Goal: Transaction & Acquisition: Book appointment/travel/reservation

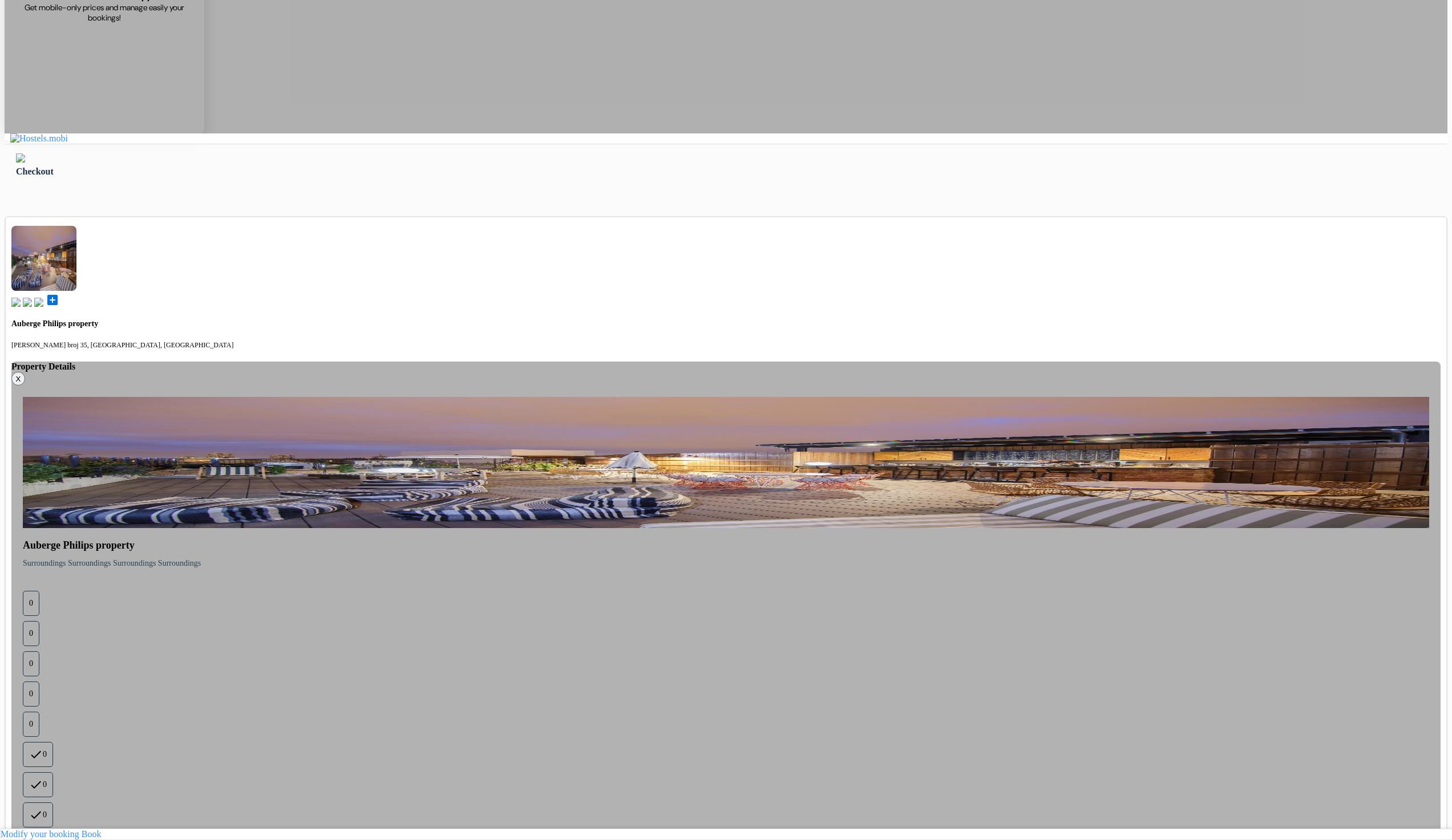
scroll to position [145, 0]
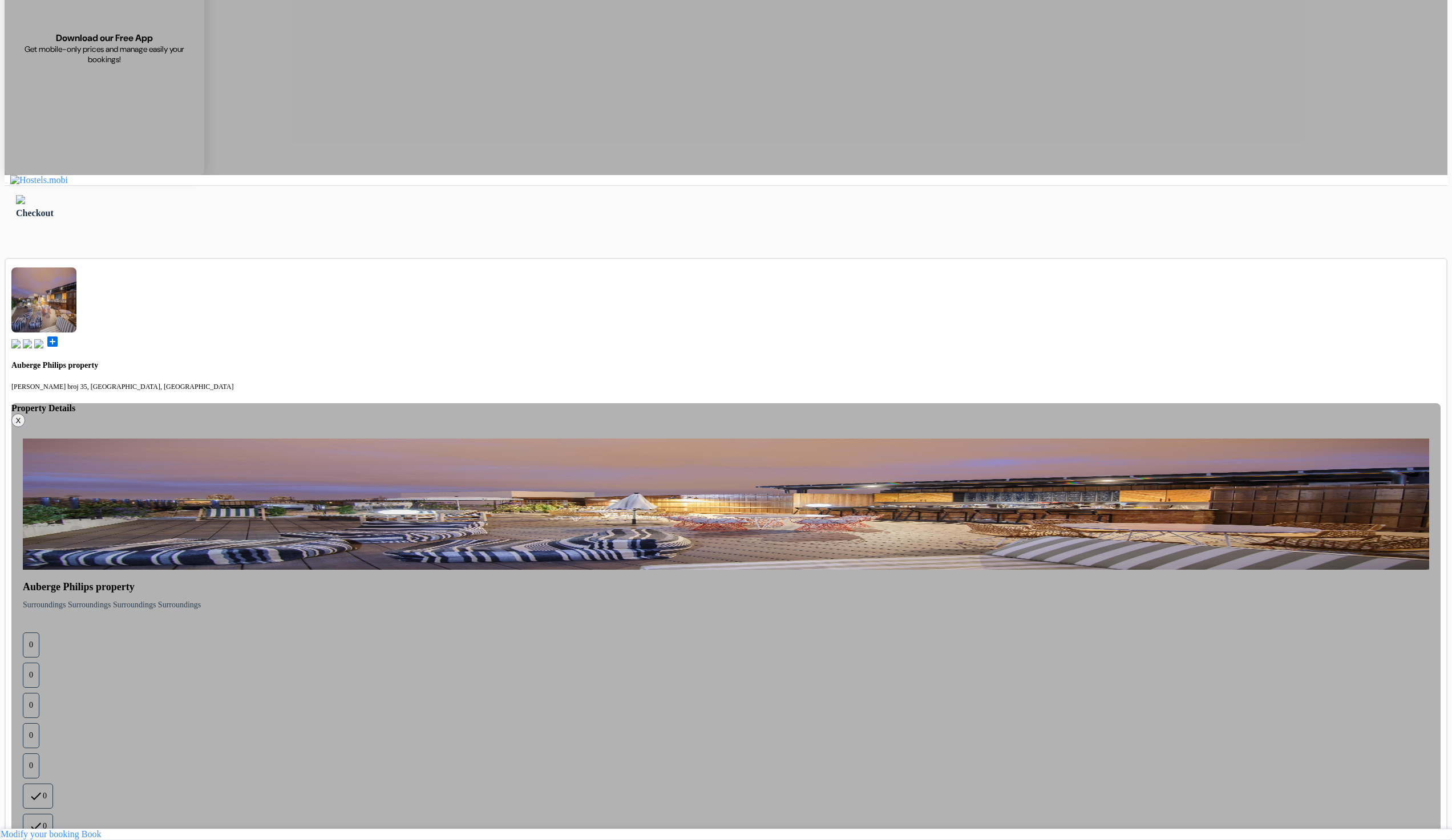
drag, startPoint x: 547, startPoint y: 372, endPoint x: 534, endPoint y: 368, distance: 13.6
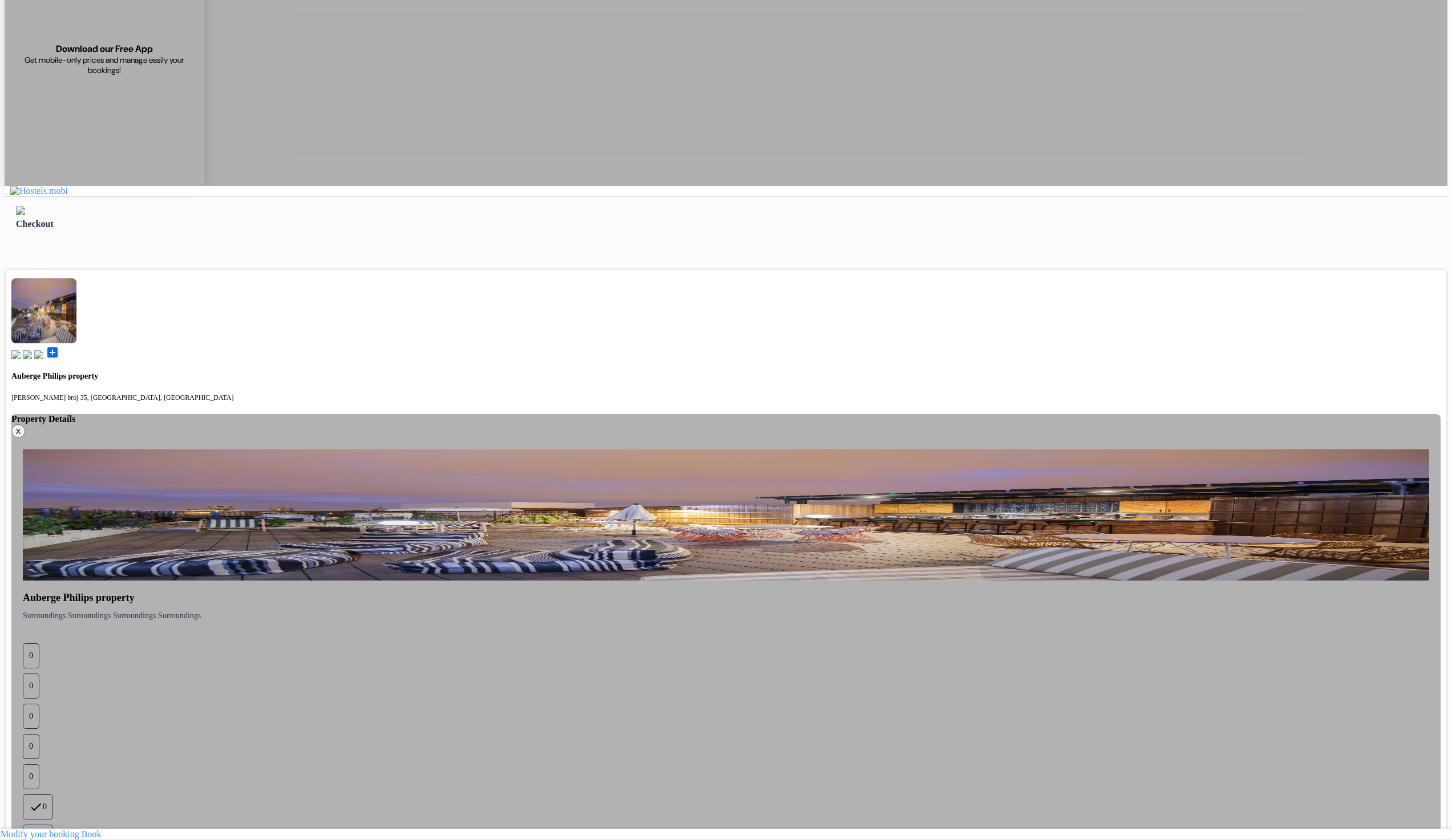
scroll to position [137, 0]
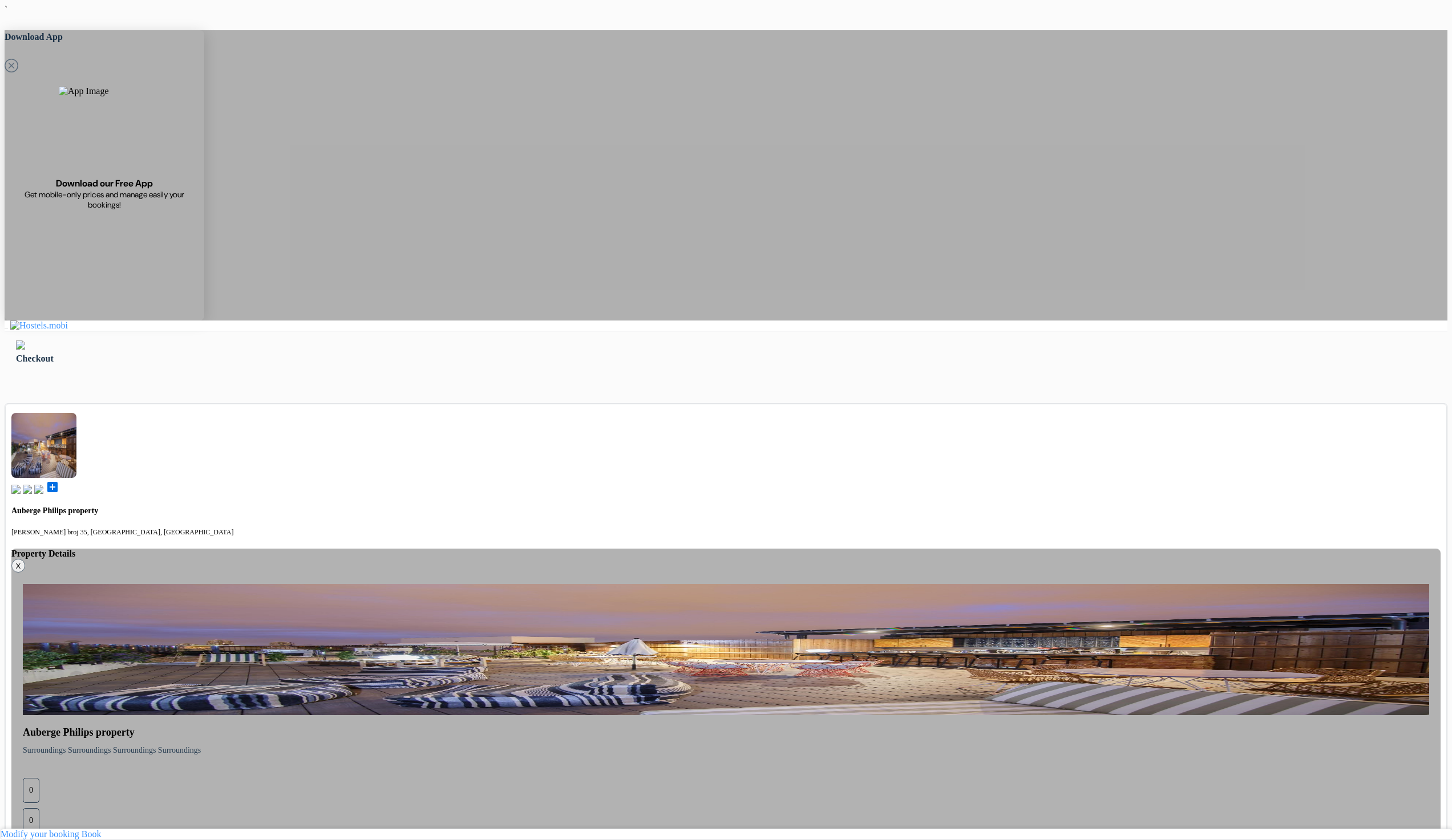
scroll to position [131, 0]
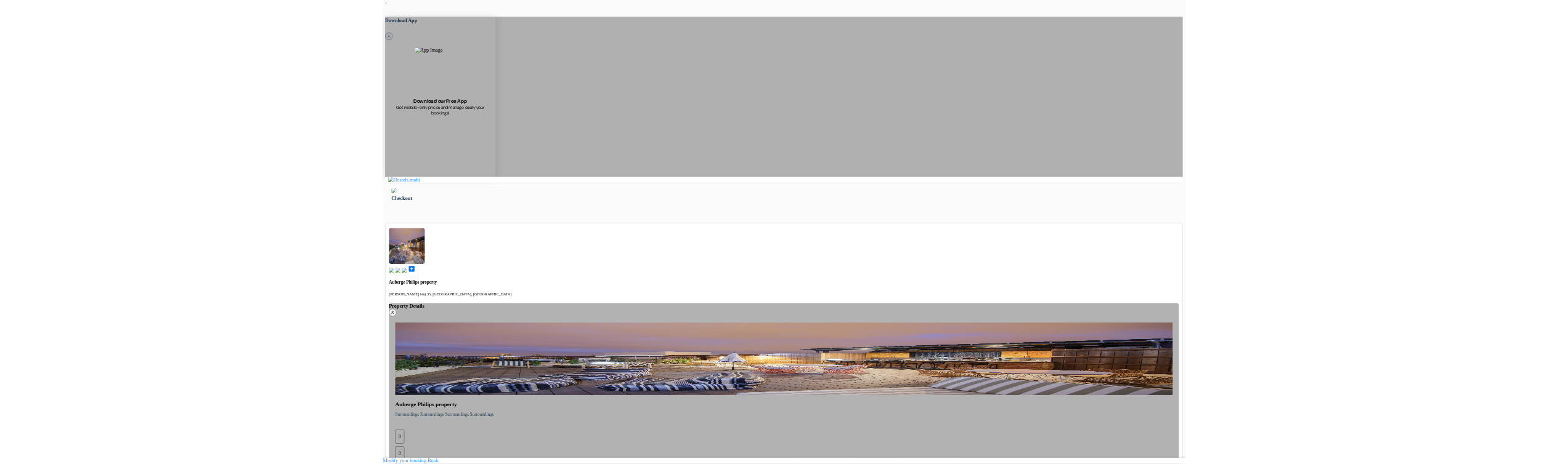
scroll to position [135, 0]
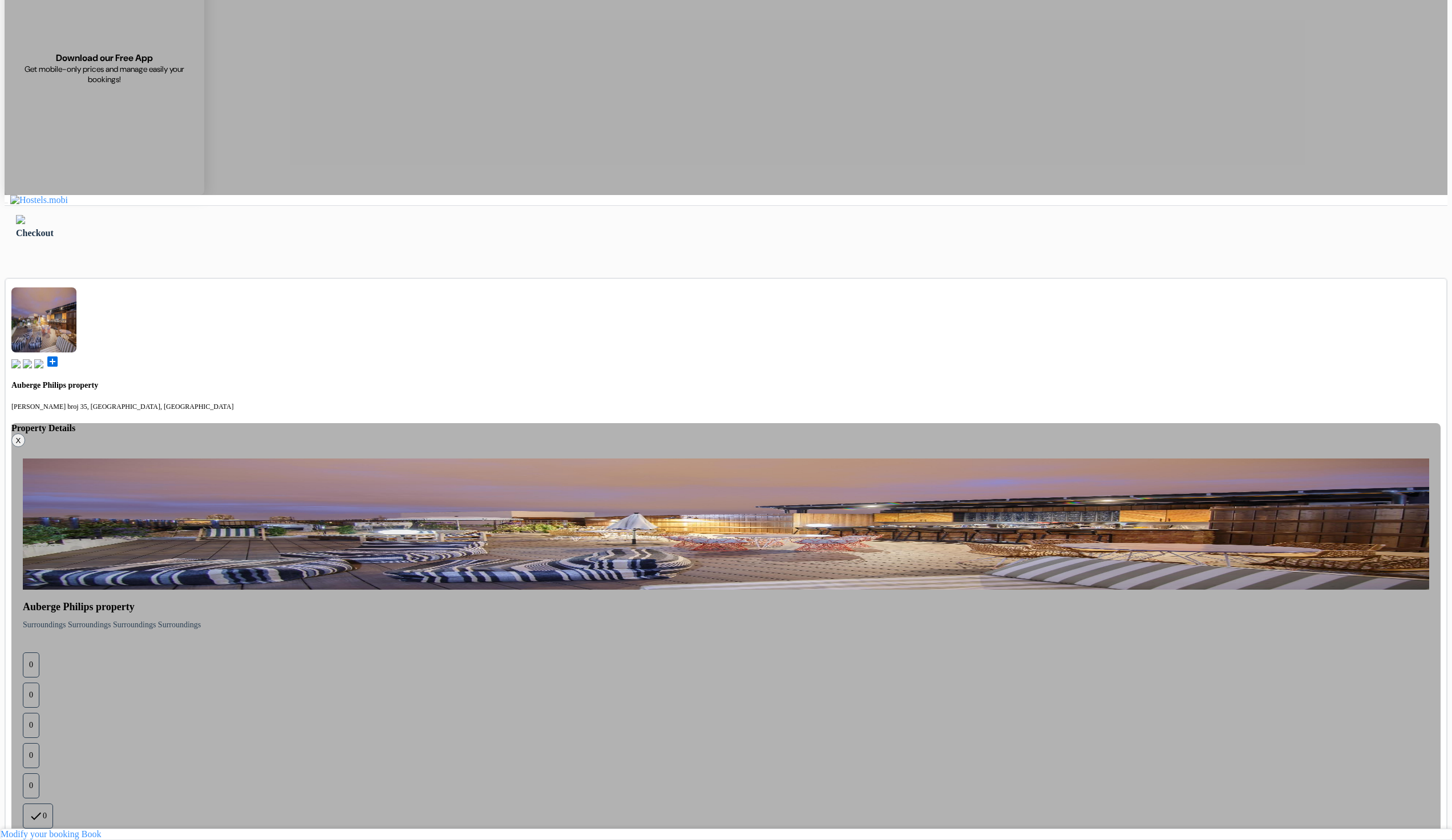
drag, startPoint x: 558, startPoint y: 91, endPoint x: 551, endPoint y: 99, distance: 10.6
type input "[PERSON_NAME]"
type input "Petrusev"
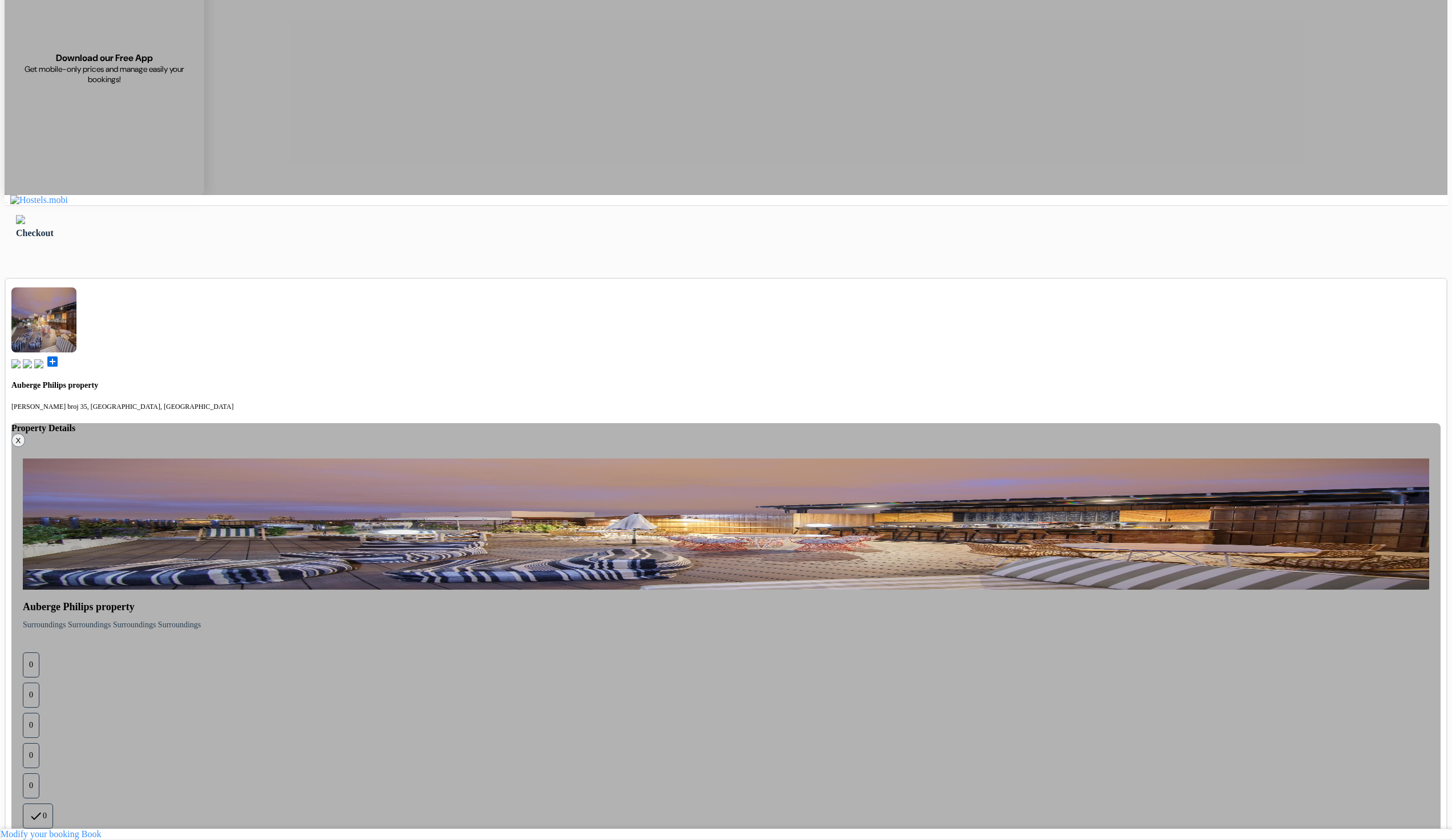
type input "[PERSON_NAME][EMAIL_ADDRESS][DOMAIN_NAME]"
select select "3"
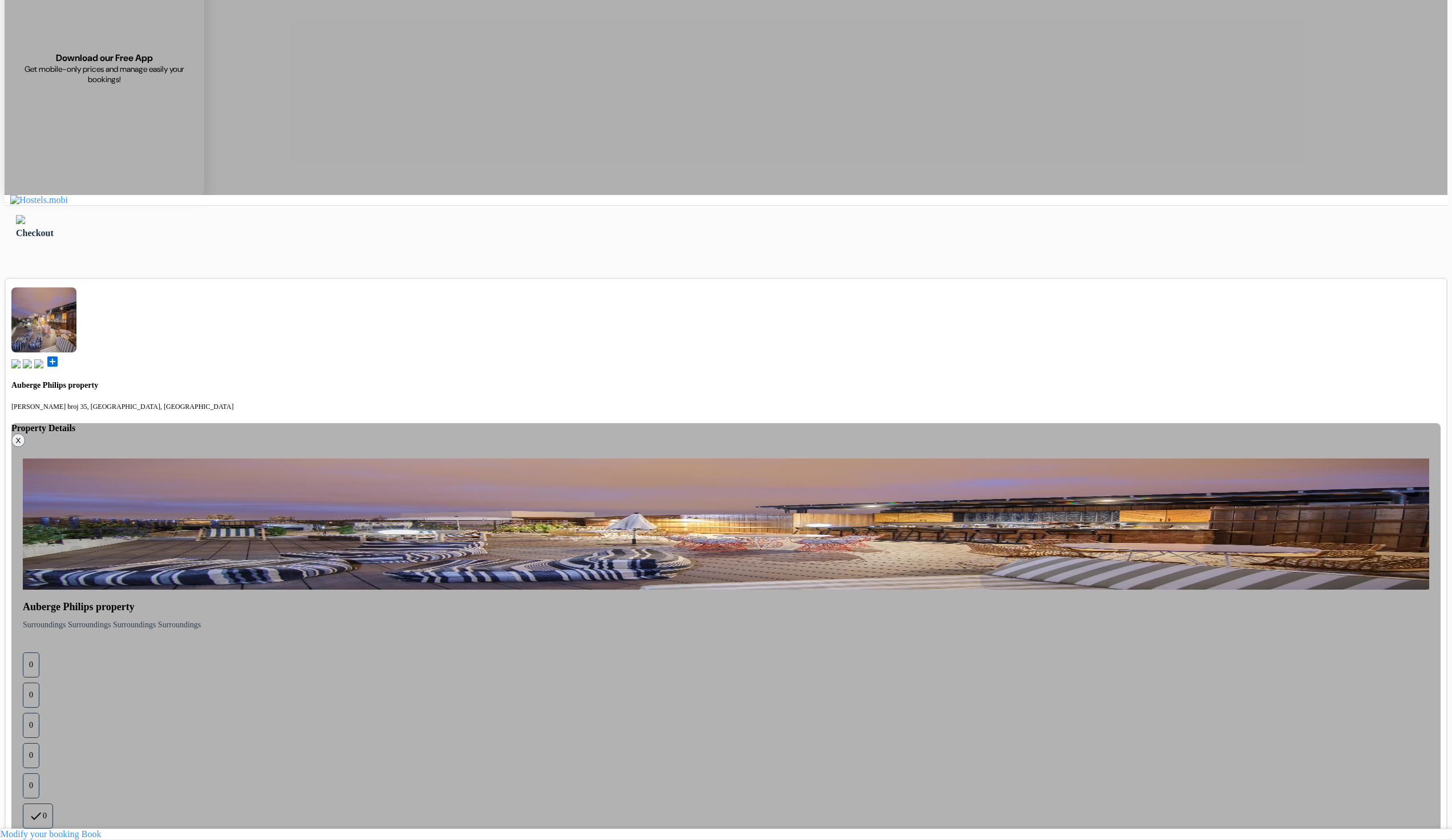
type input "77123123"
select select "2031"
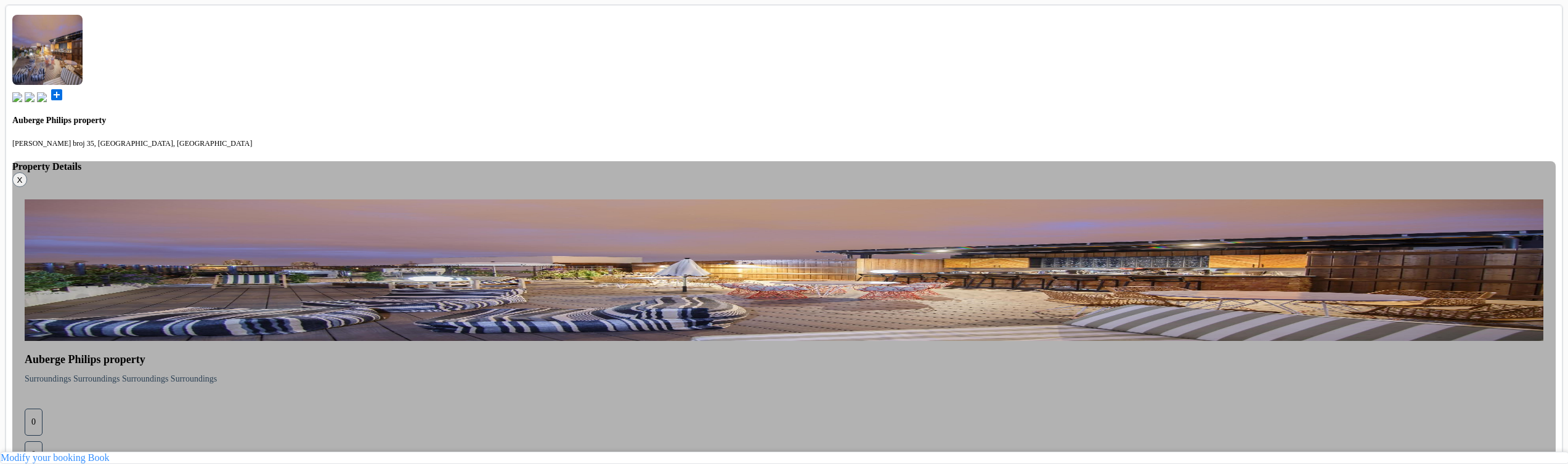
scroll to position [638, 0]
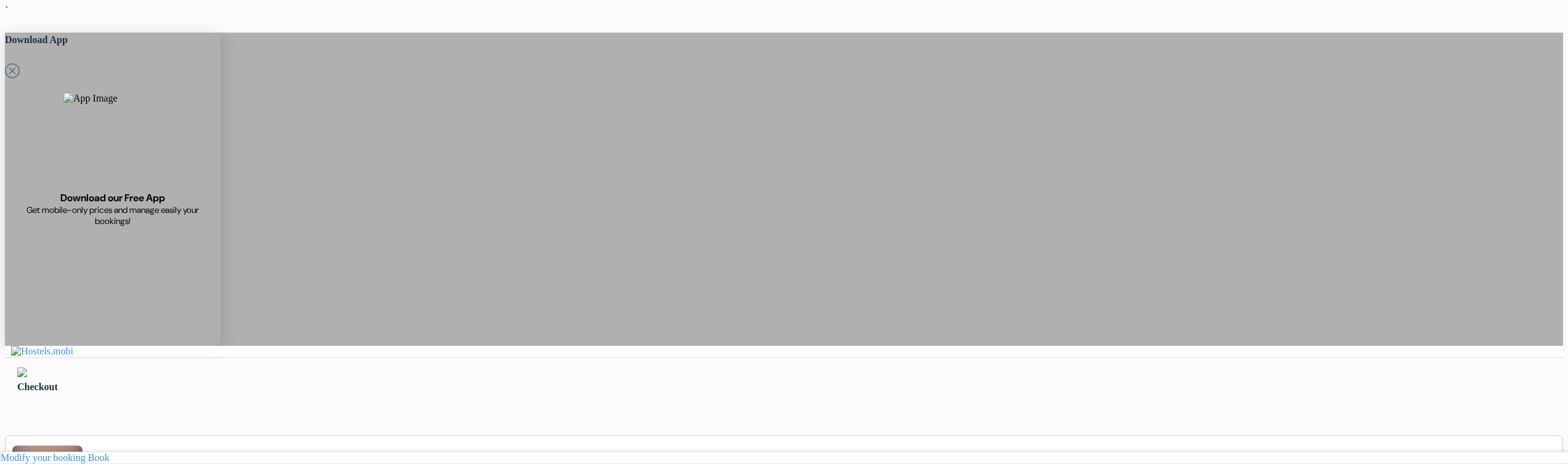
type input "[PERSON_NAME]"
type input "Petrusev"
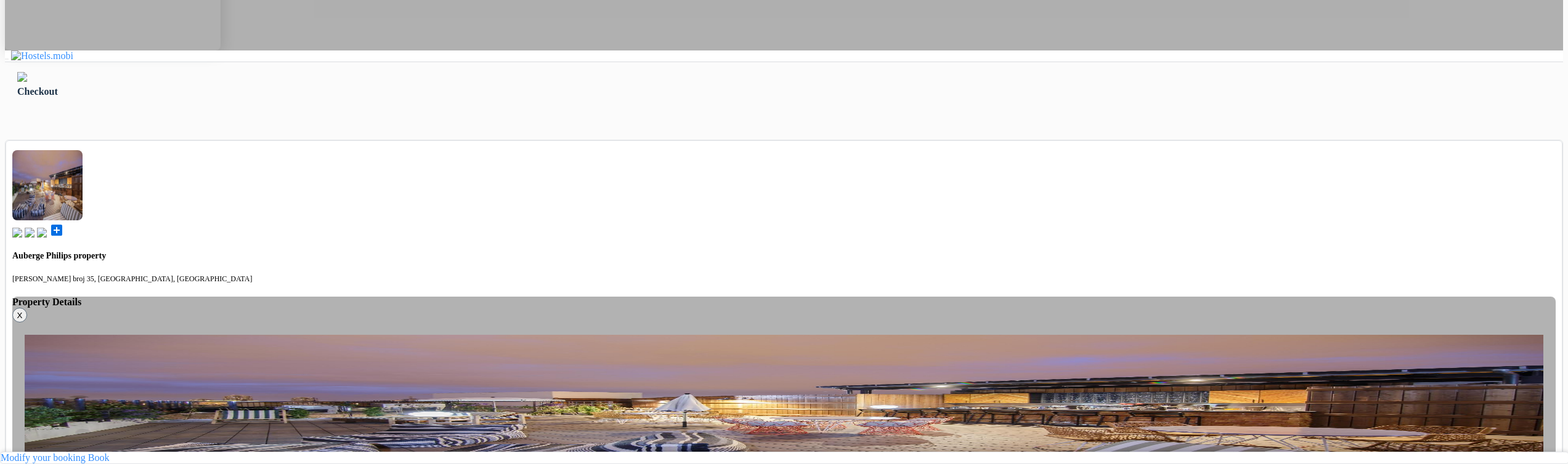
type input "[PERSON_NAME][EMAIL_ADDRESS][DOMAIN_NAME]"
select select "254"
select select "4"
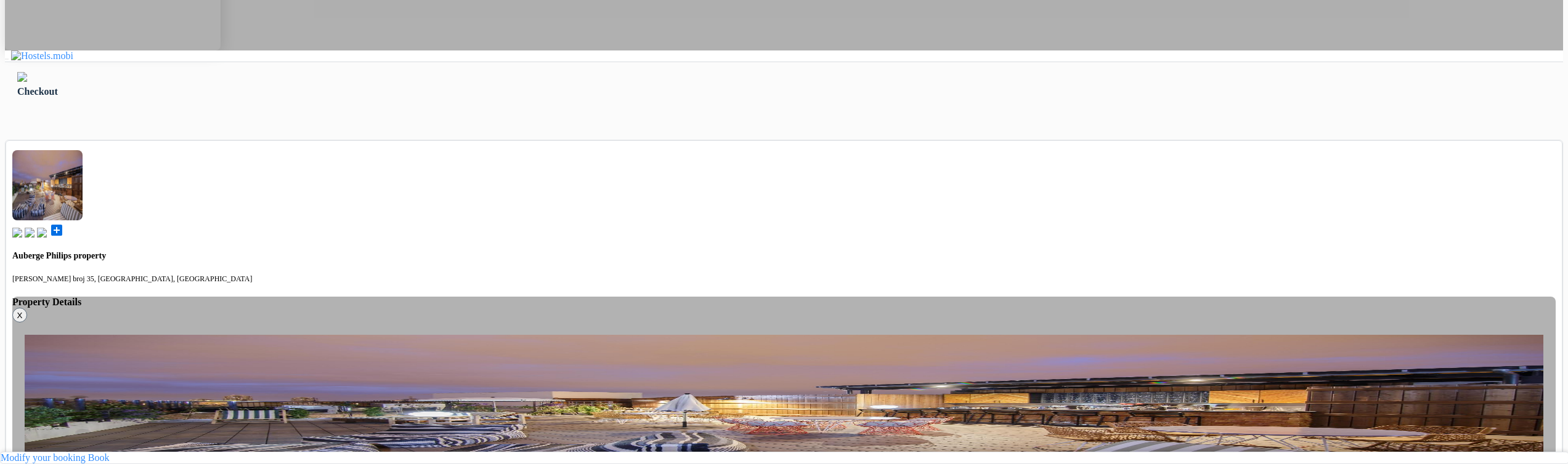
type input "77123123"
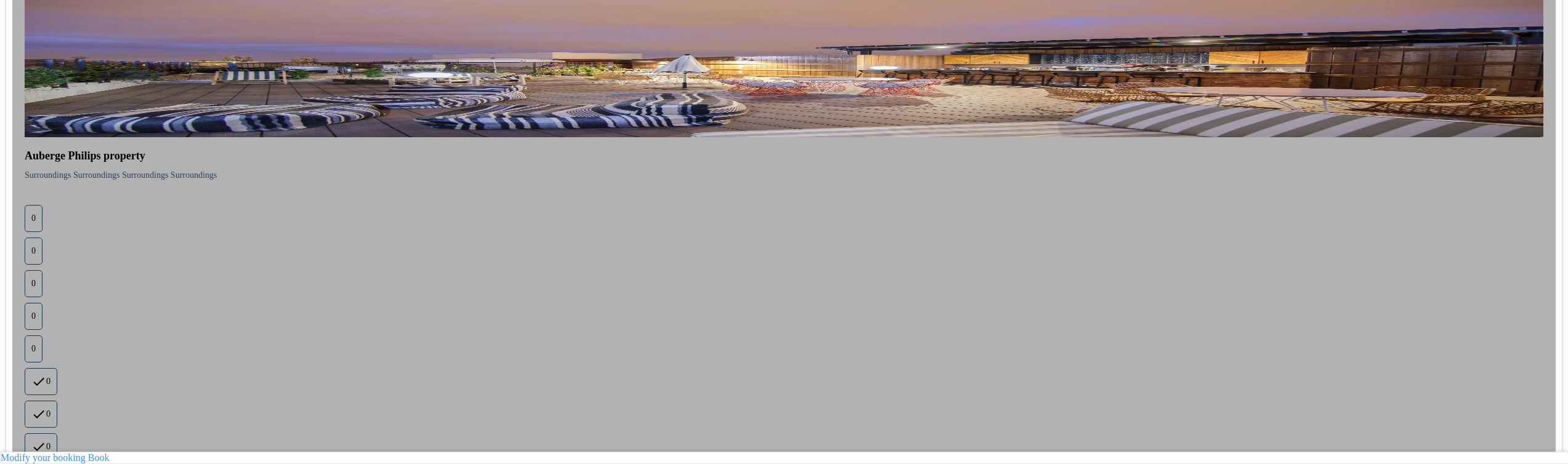
scroll to position [638, 0]
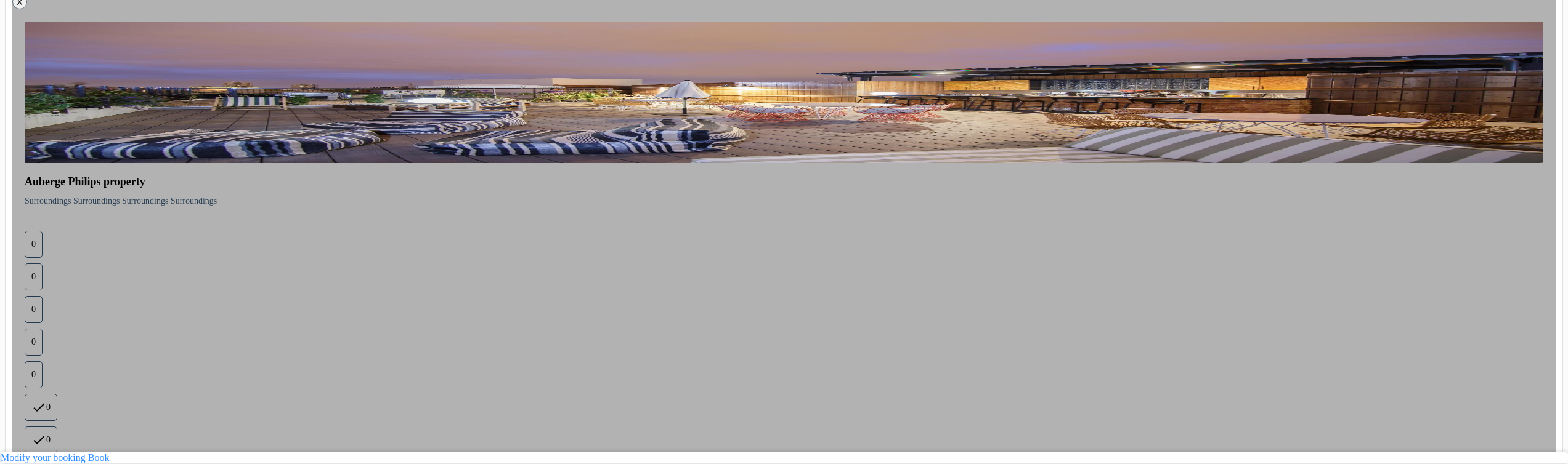
scroll to position [564, 0]
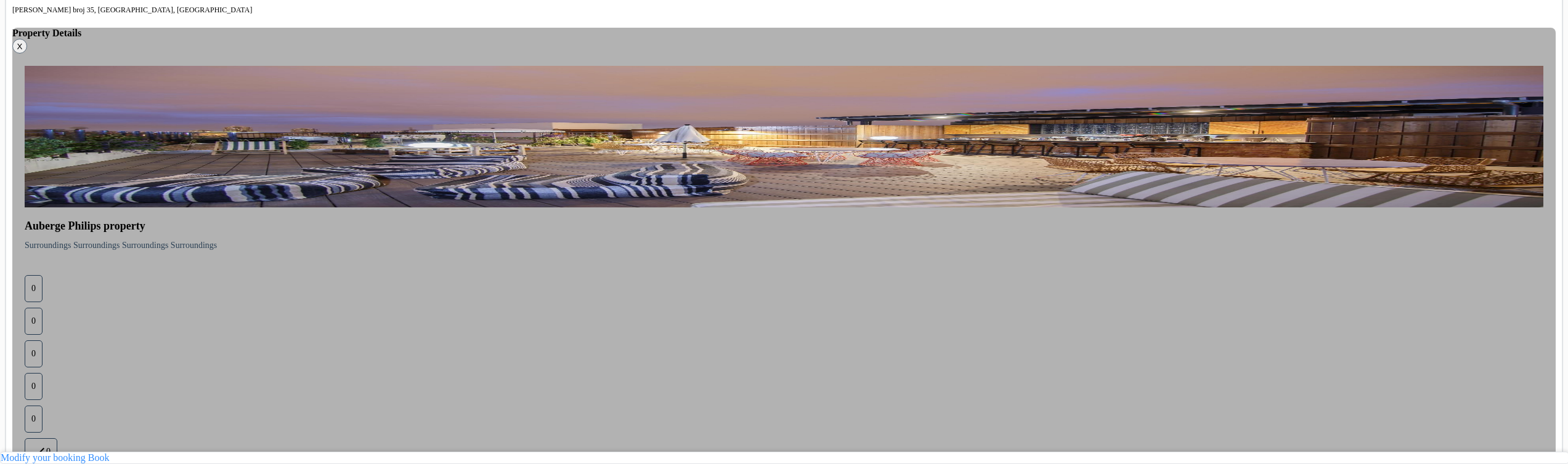
select select "2029"
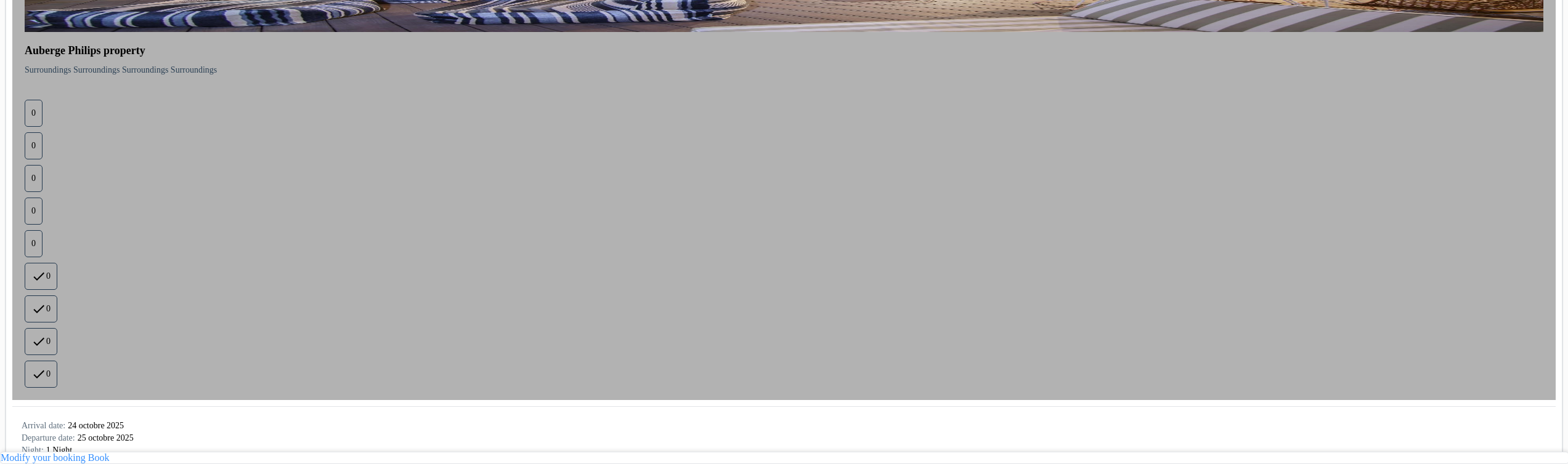
scroll to position [756, 0]
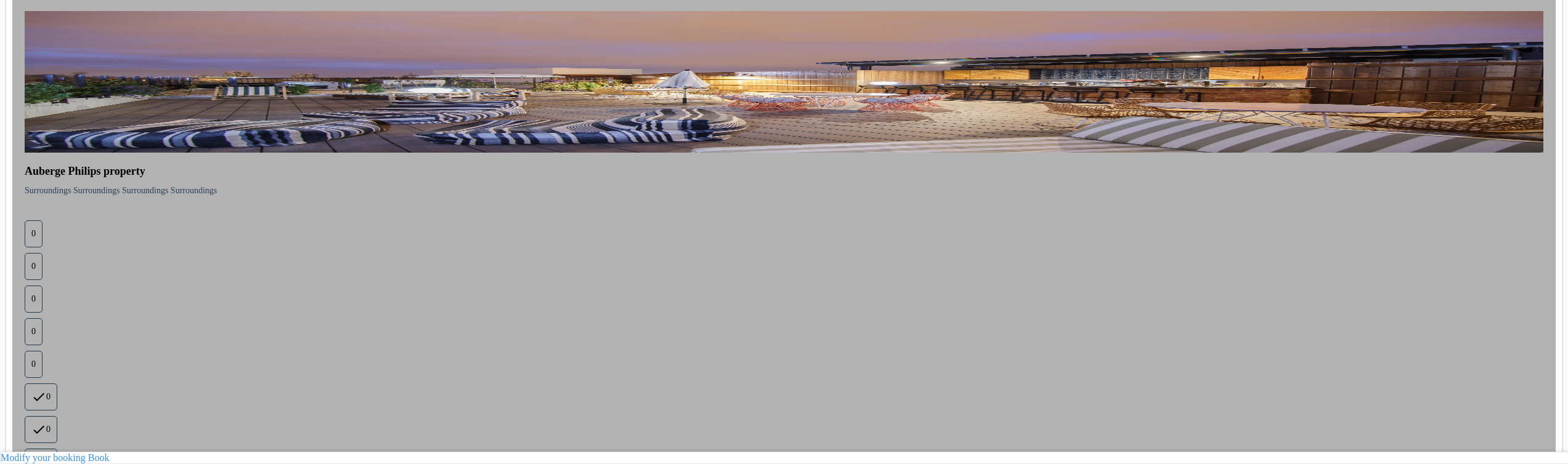
scroll to position [609, 0]
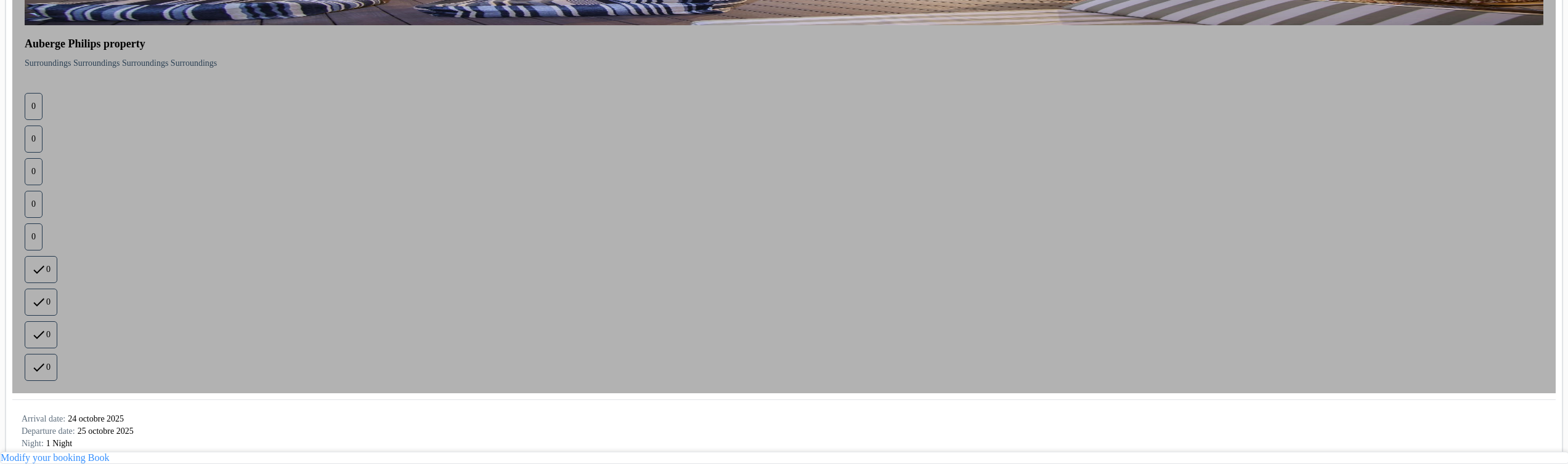
scroll to position [756, 0]
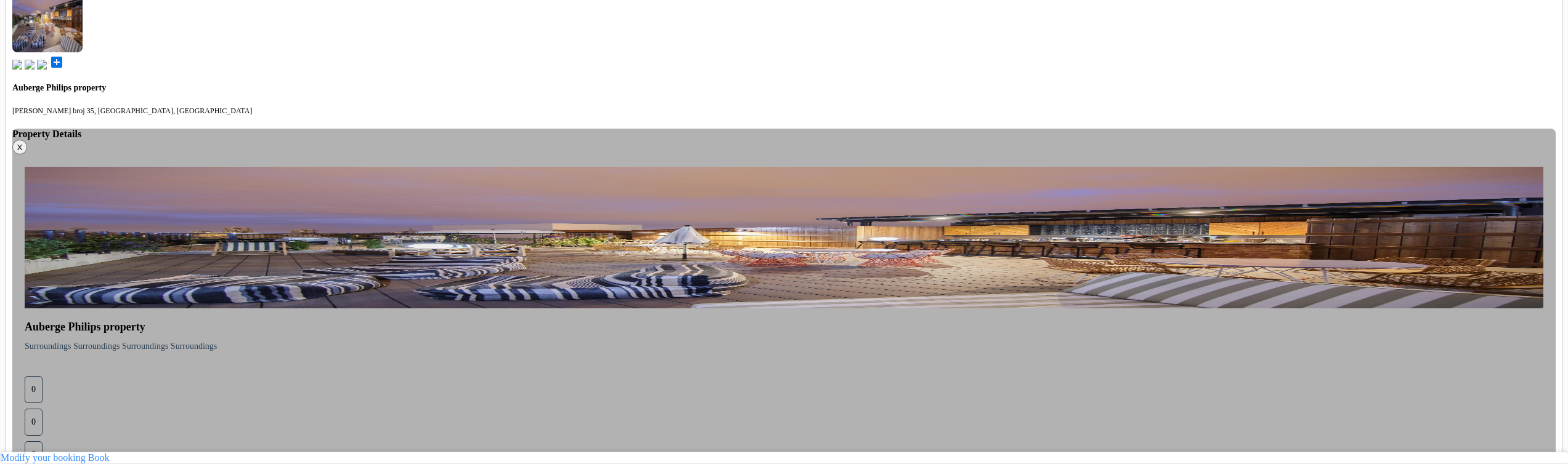
scroll to position [461, 0]
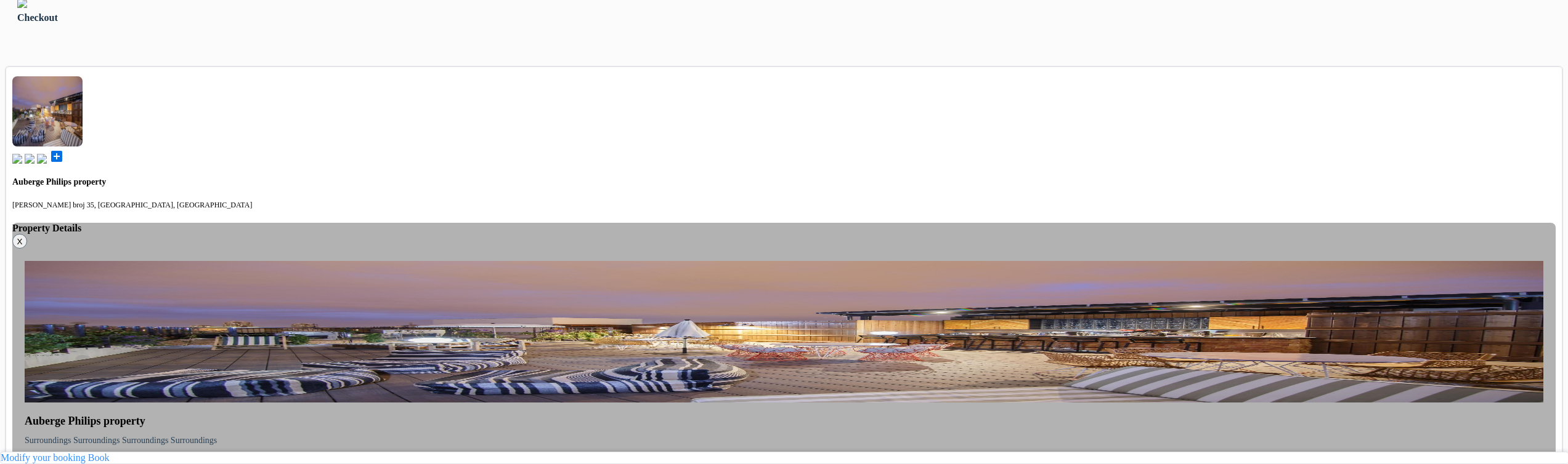
scroll to position [517, 0]
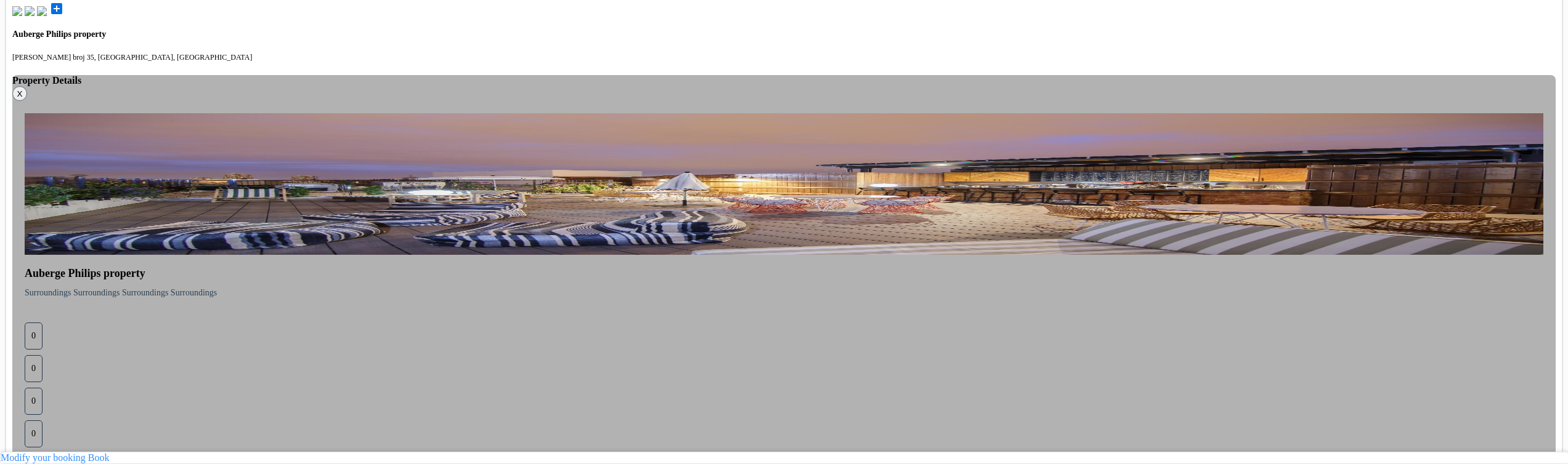
radio input "true"
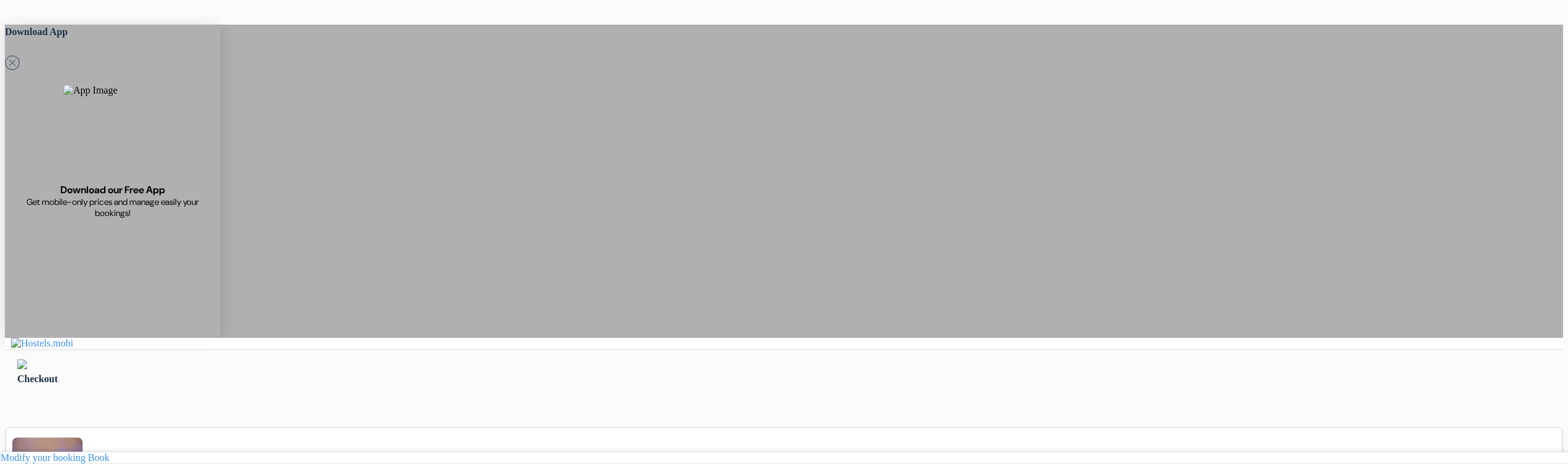
scroll to position [0, 0]
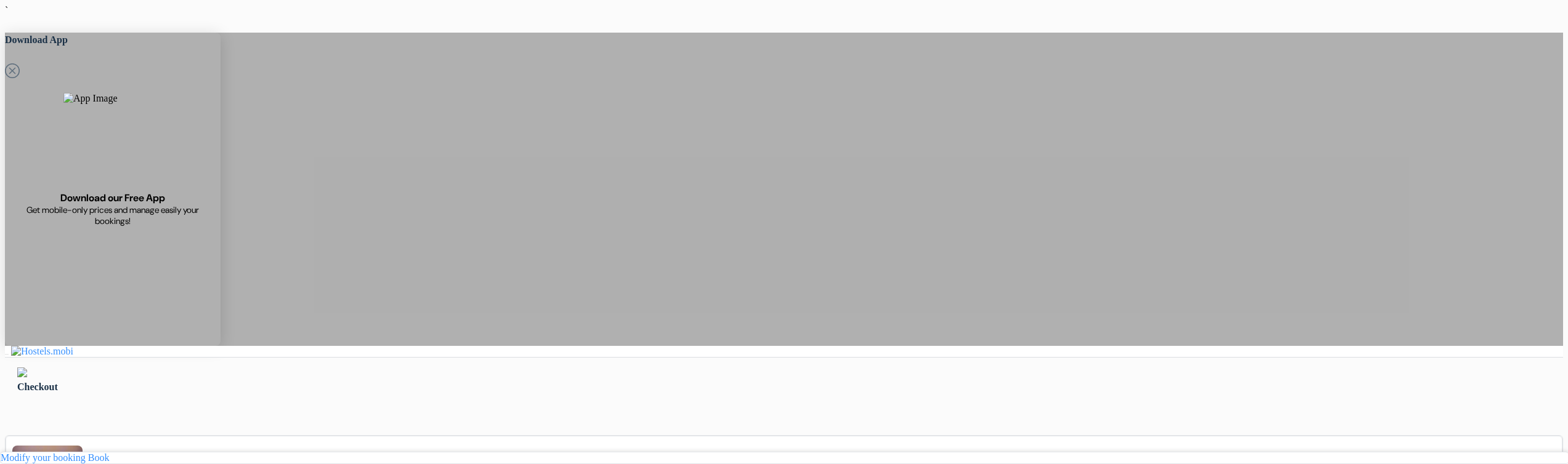
type input "[PERSON_NAME]"
type input "Petrusev"
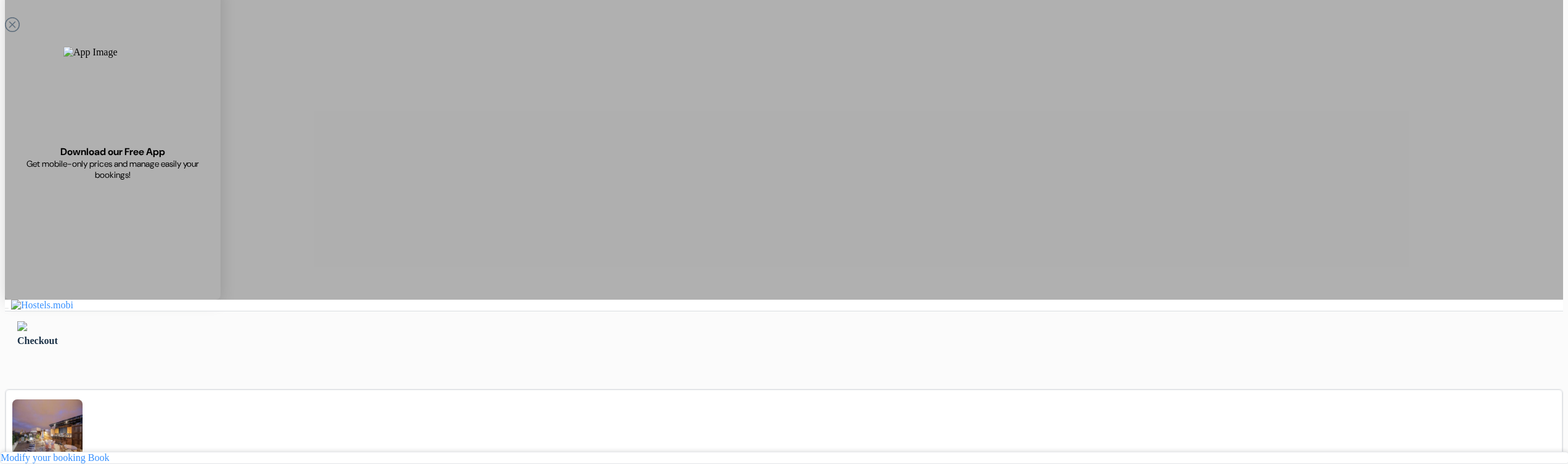
scroll to position [222, 0]
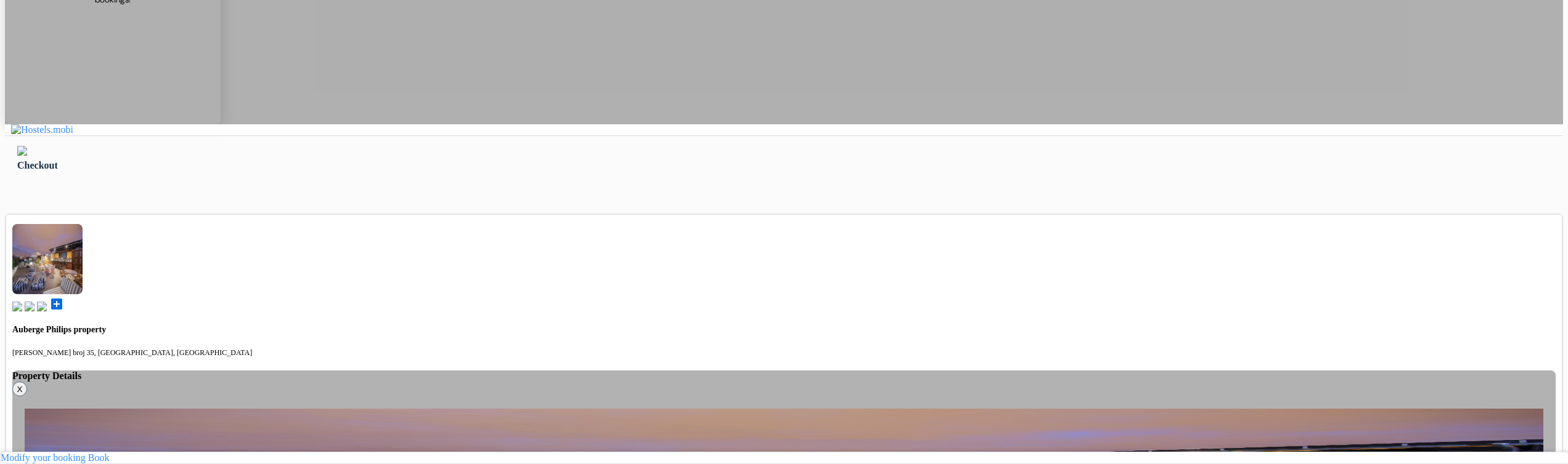
type input "[PERSON_NAME][EMAIL_ADDRESS][DOMAIN_NAME]"
select select "5"
select select "9"
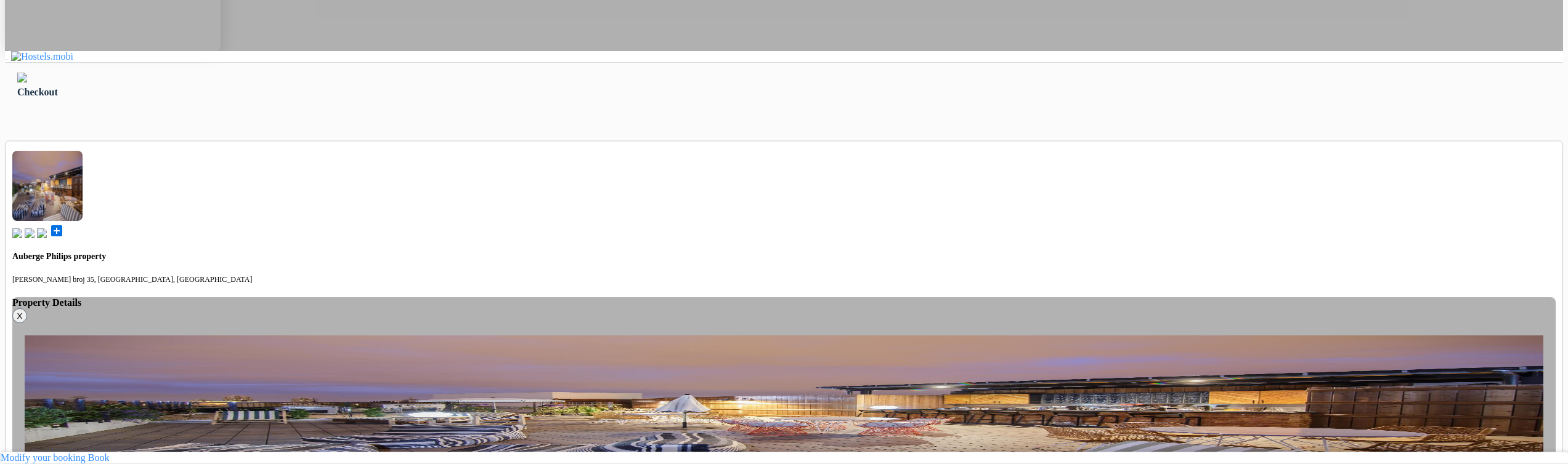
scroll to position [296, 0]
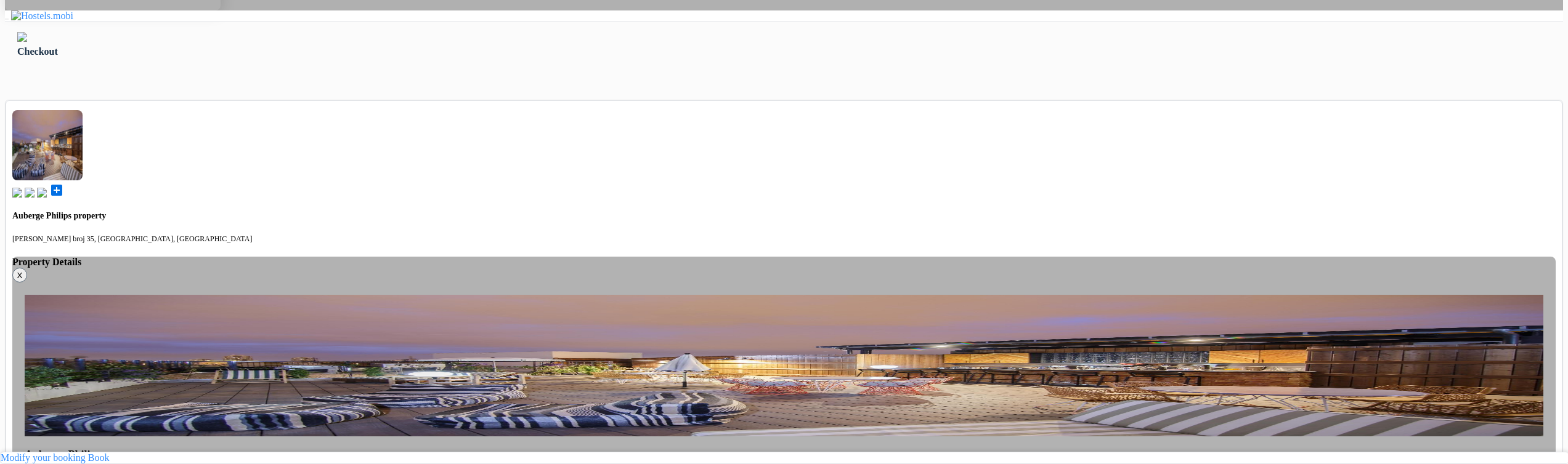
scroll to position [591, 0]
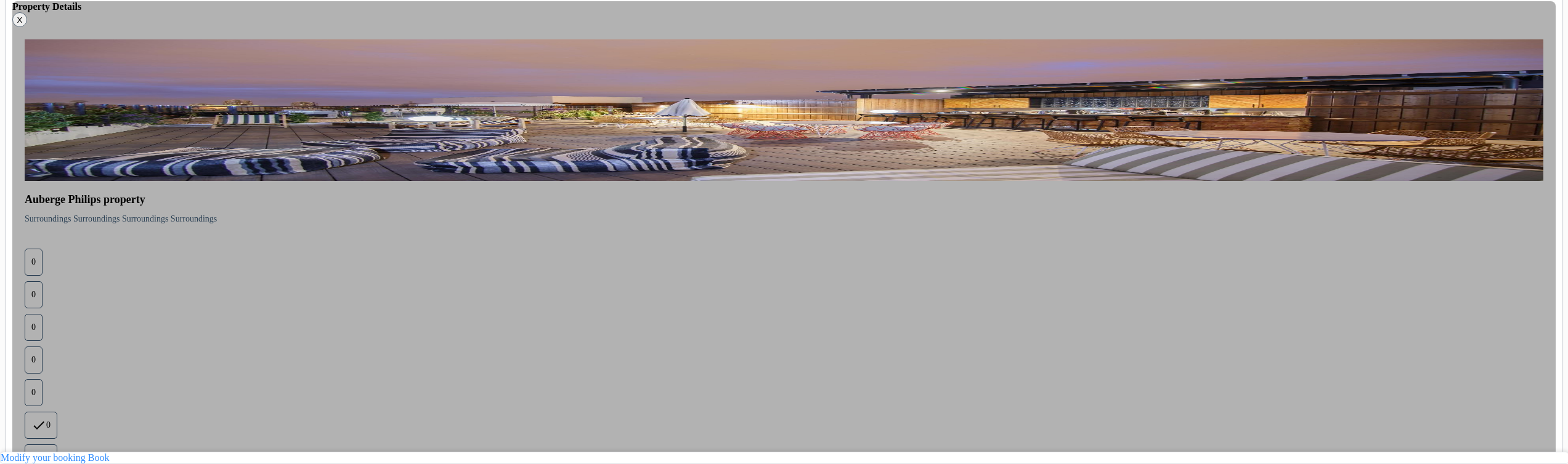
type input "77123123"
select select "2029"
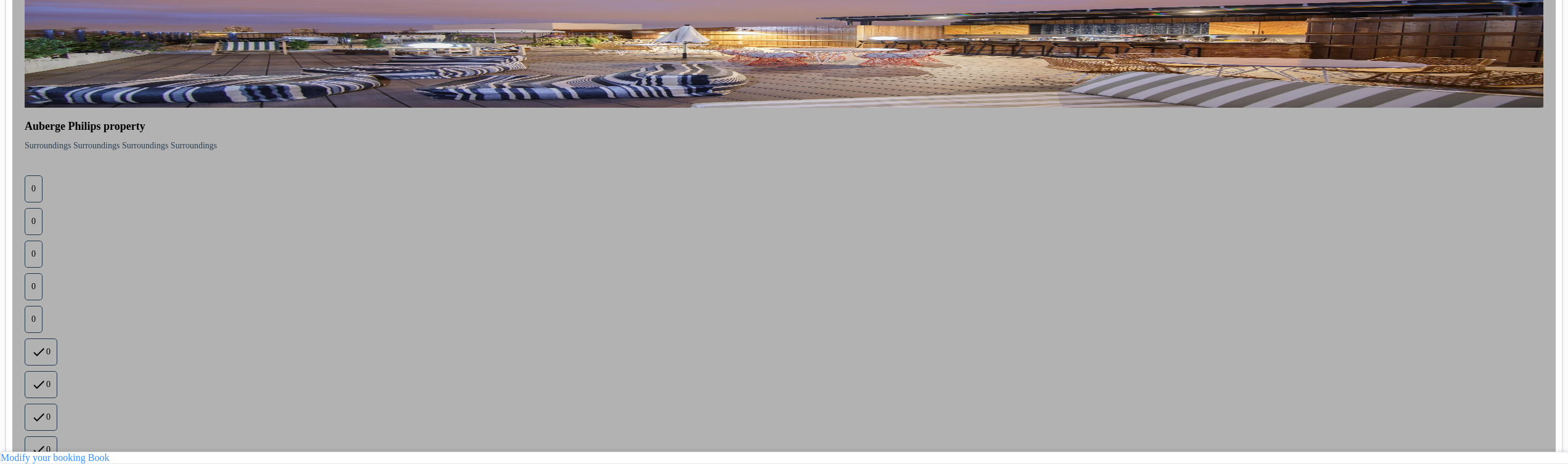
scroll to position [665, 0]
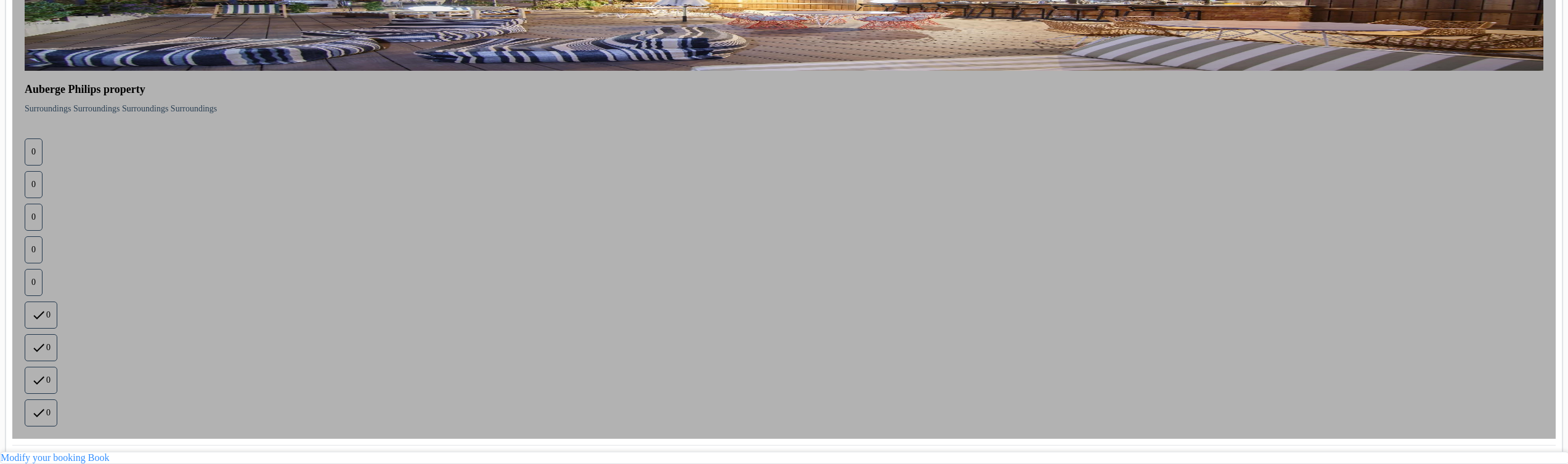
scroll to position [786, 0]
